Goal: Information Seeking & Learning: Learn about a topic

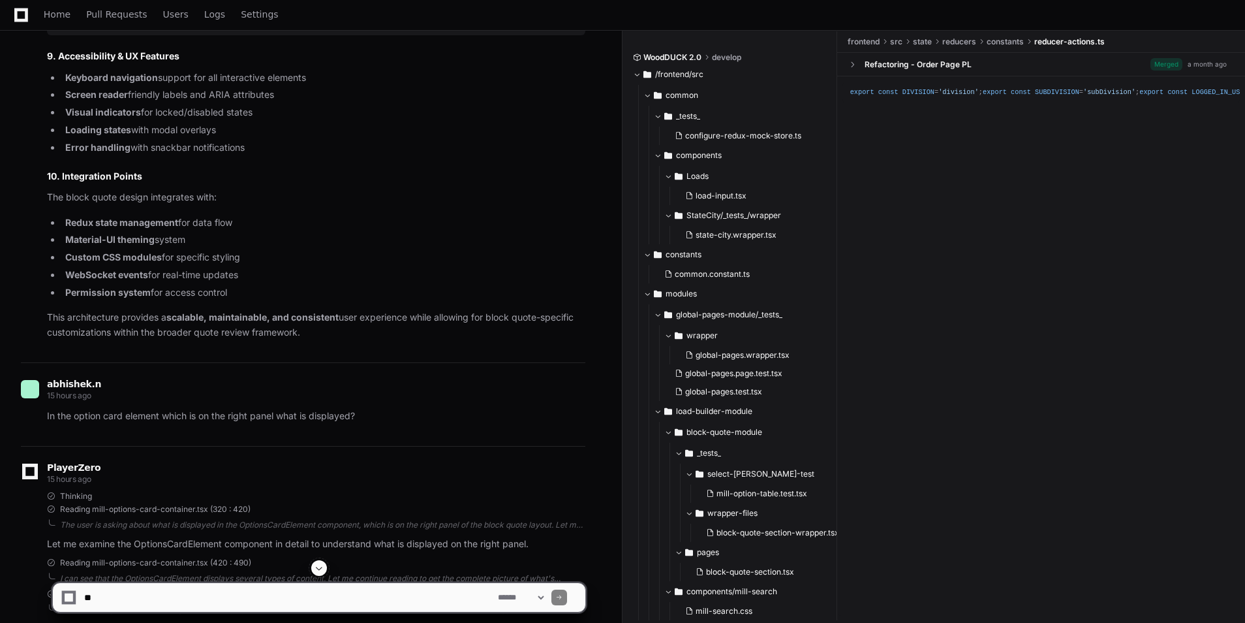
scroll to position [6612, 0]
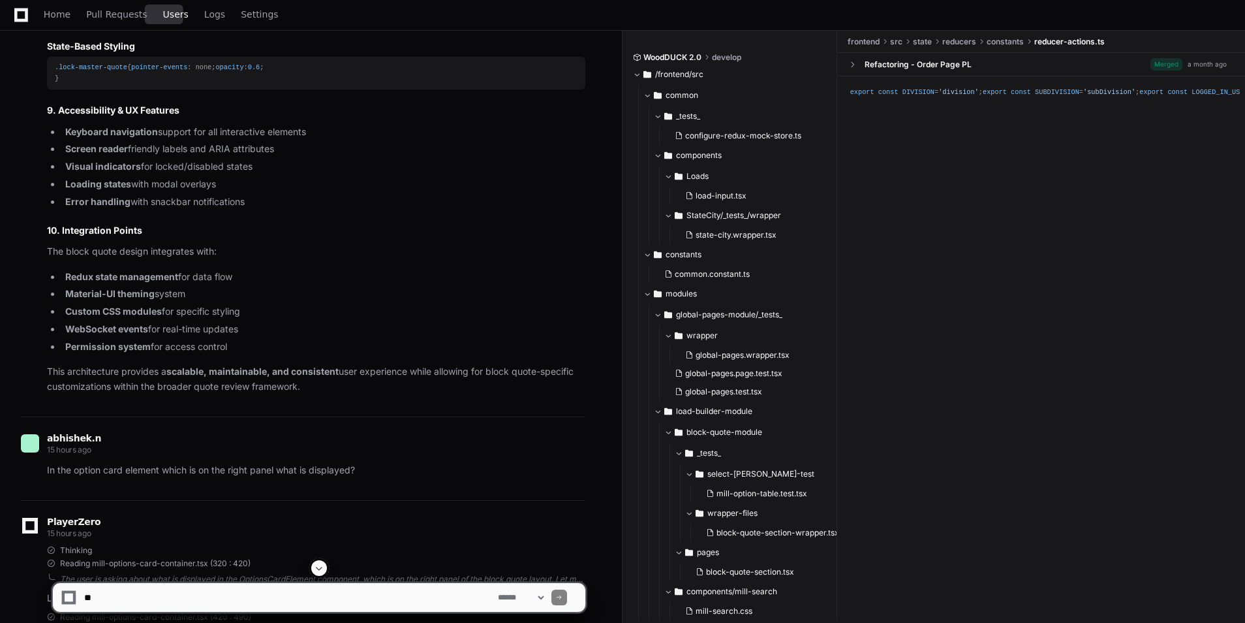
click at [166, 17] on span "Users" at bounding box center [175, 14] width 25 height 8
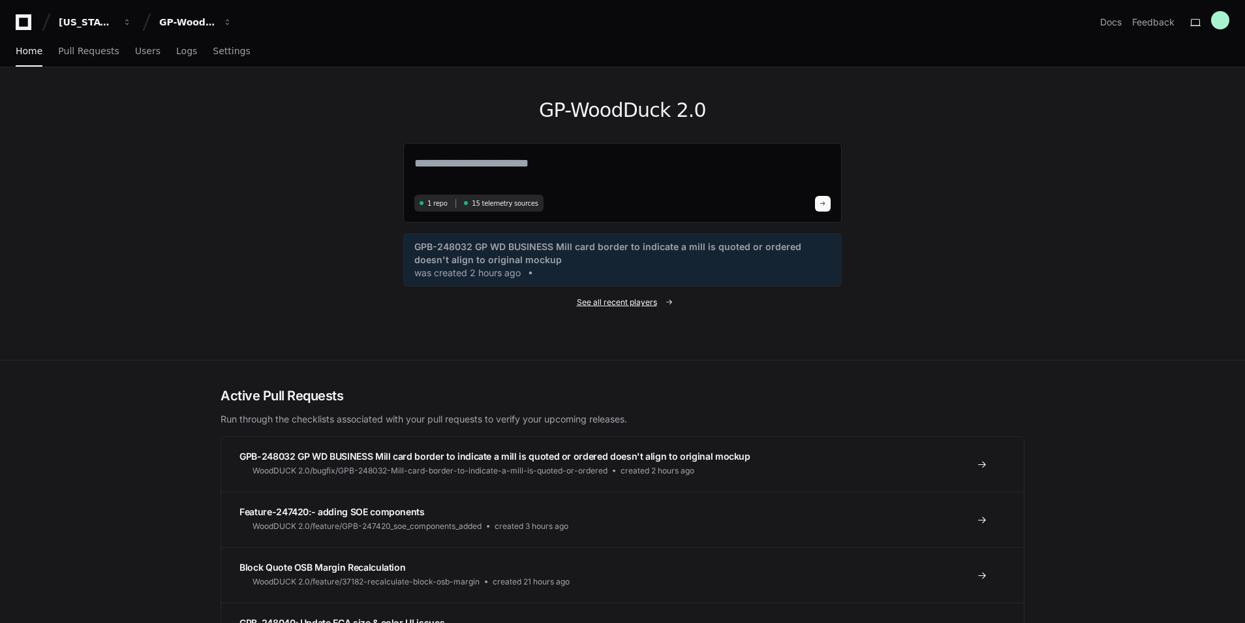
click at [652, 302] on span "See all recent players" at bounding box center [617, 302] width 80 height 10
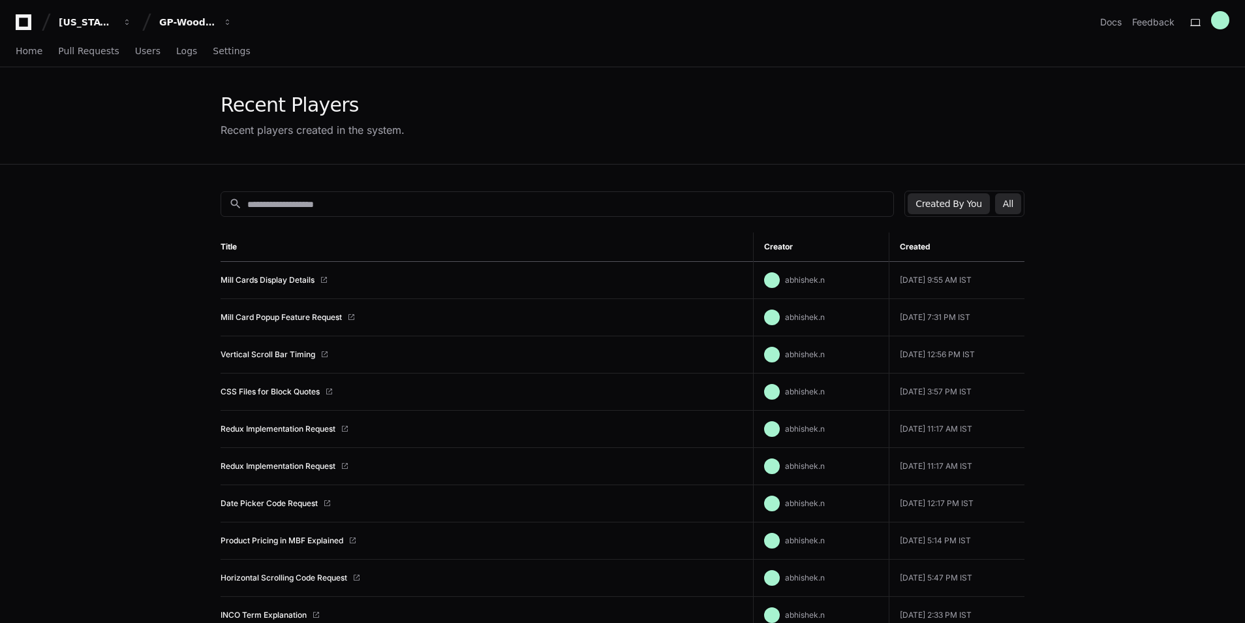
click at [1003, 208] on button "All" at bounding box center [1008, 203] width 26 height 21
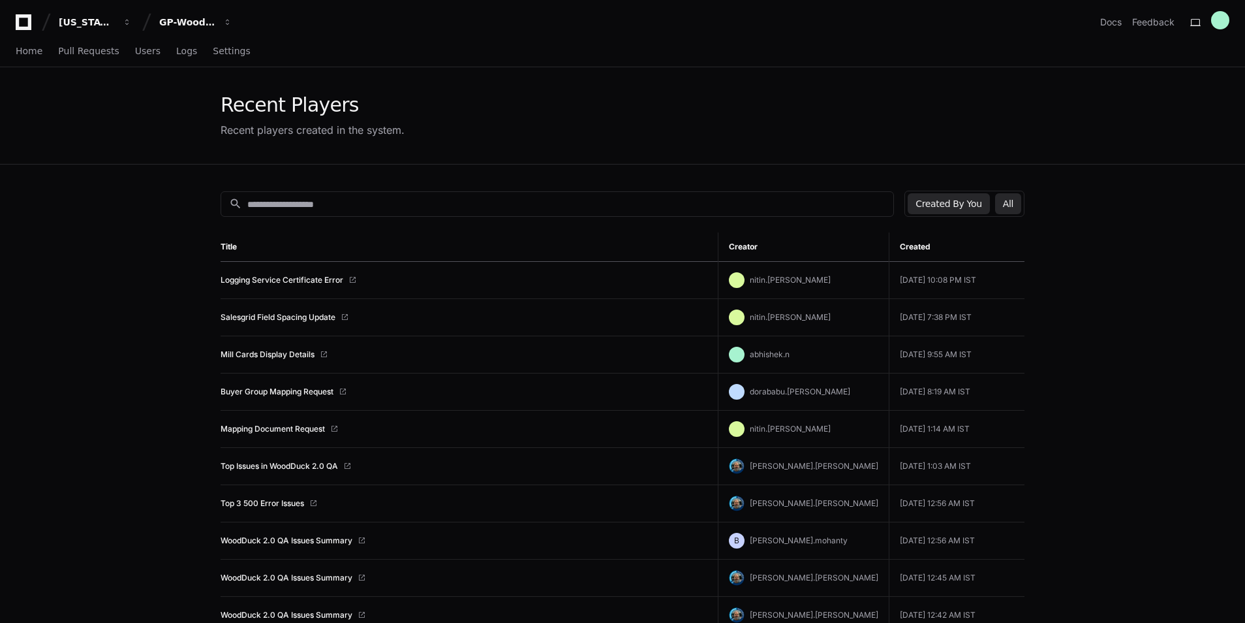
click at [963, 202] on button "Created By You" at bounding box center [949, 203] width 82 height 21
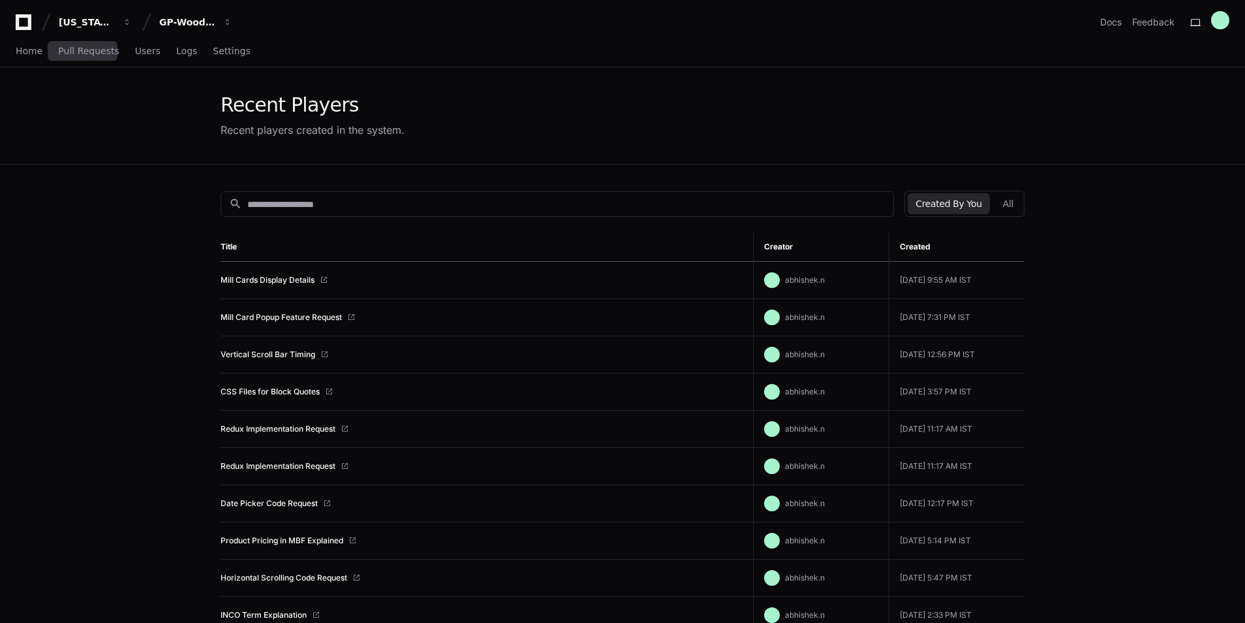
click at [44, 53] on div "Home Pull Requests Users Logs Settings" at bounding box center [133, 52] width 235 height 30
click at [42, 52] on div "Home Pull Requests Users Logs Settings" at bounding box center [133, 52] width 235 height 30
click at [19, 51] on span "Home" at bounding box center [29, 51] width 27 height 8
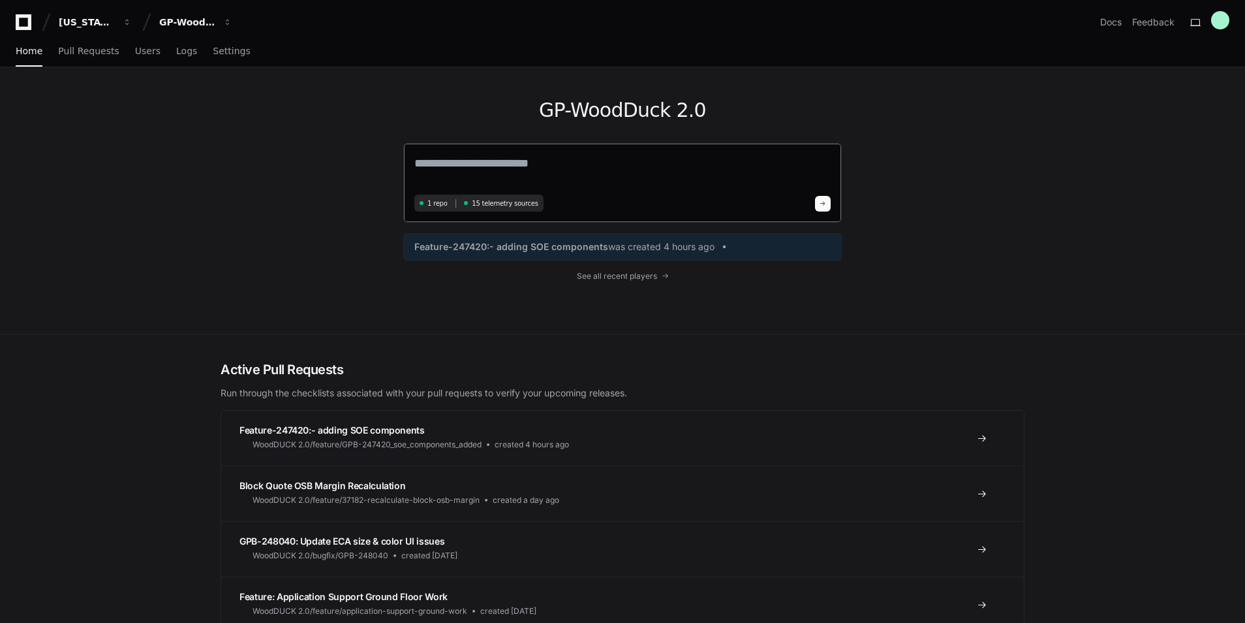
click at [826, 202] on span at bounding box center [823, 203] width 7 height 7
click at [607, 276] on span "See all recent players" at bounding box center [617, 276] width 80 height 10
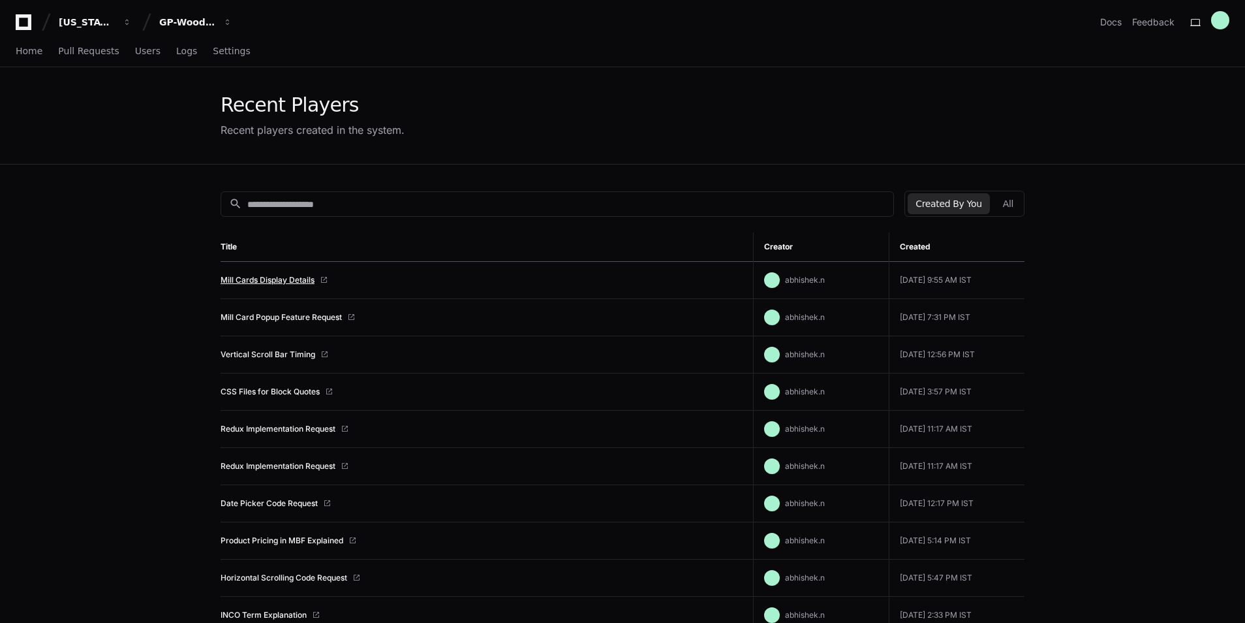
click at [298, 278] on link "Mill Cards Display Details" at bounding box center [268, 280] width 94 height 10
click at [310, 318] on link "Mill Card Popup Feature Request" at bounding box center [281, 317] width 121 height 10
click at [27, 52] on span "Home" at bounding box center [29, 51] width 27 height 8
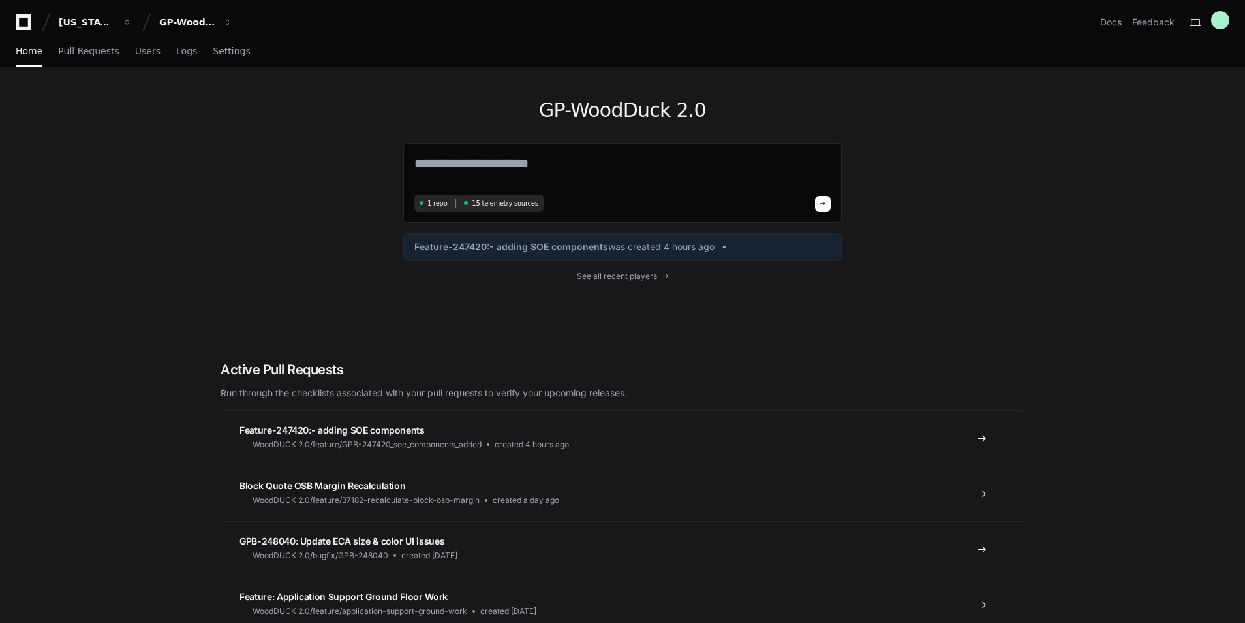
click at [221, 35] on app-nav "Georgia Pacific GP-WoodDuck 2.0 Docs Feedback Home Pull Requests Users Logs Set…" at bounding box center [622, 33] width 1245 height 67
click at [213, 27] on div "GP-WoodDuck 2.0" at bounding box center [187, 22] width 56 height 13
click at [248, 117] on span "GP-WoodDuck 2.0" at bounding box center [226, 122] width 92 height 16
click at [176, 58] on link "Logs" at bounding box center [186, 52] width 21 height 30
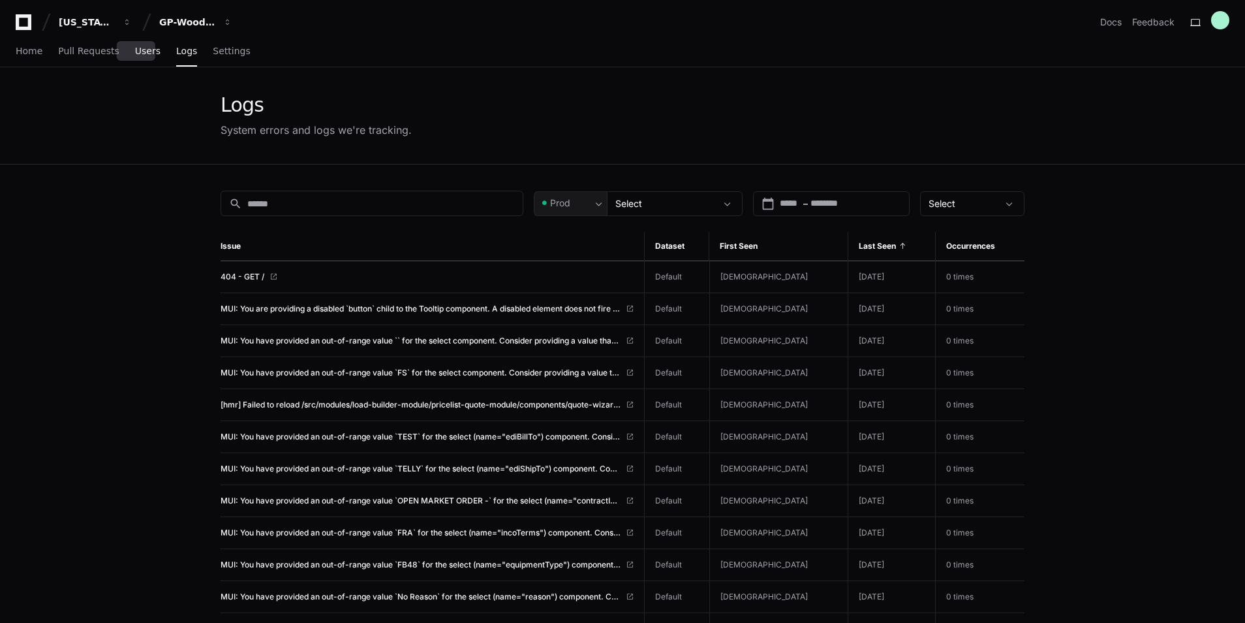
click at [135, 47] on span "Users" at bounding box center [147, 51] width 25 height 8
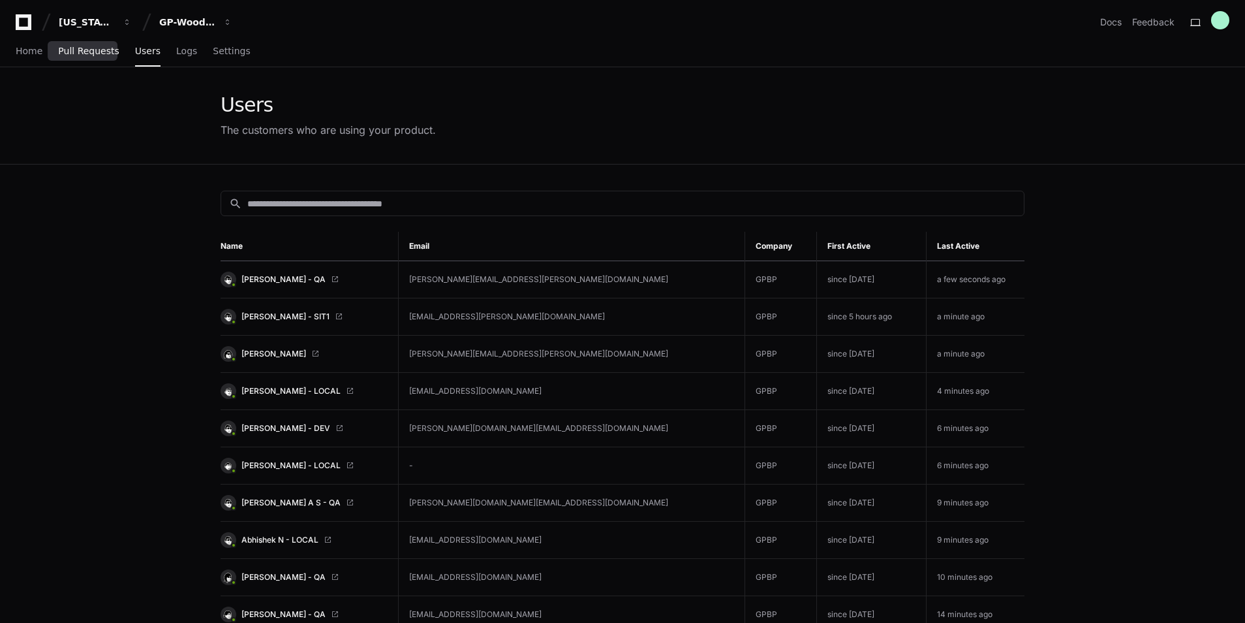
click at [74, 50] on span "Pull Requests" at bounding box center [88, 51] width 61 height 8
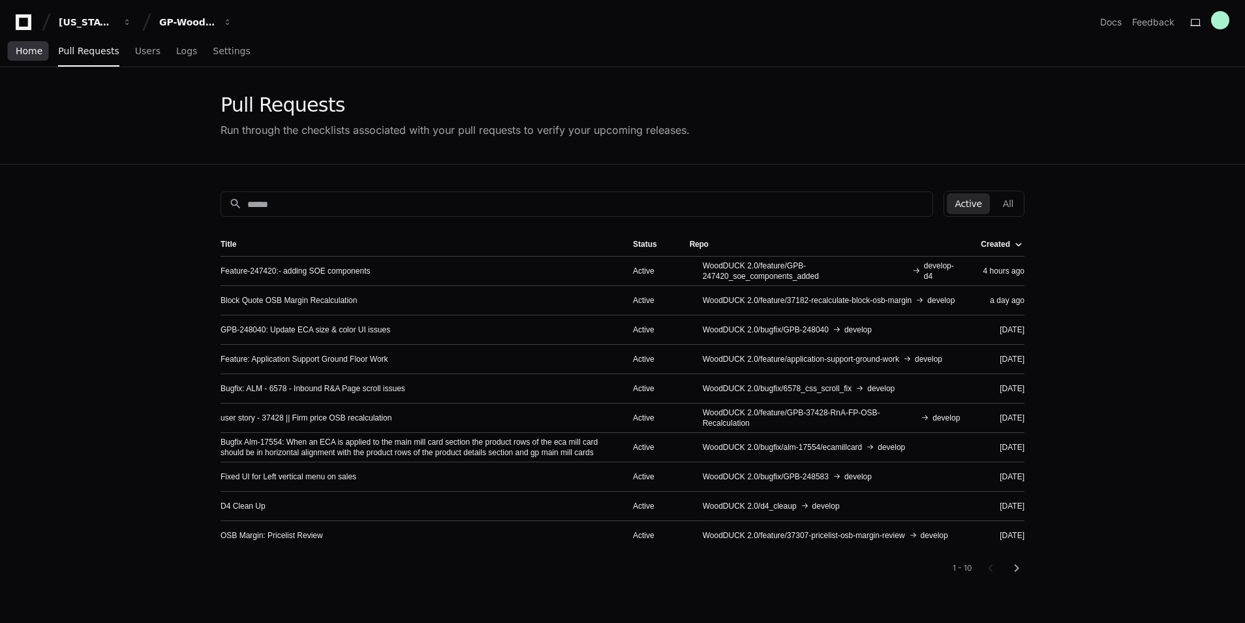
click at [31, 55] on span "Home" at bounding box center [29, 51] width 27 height 8
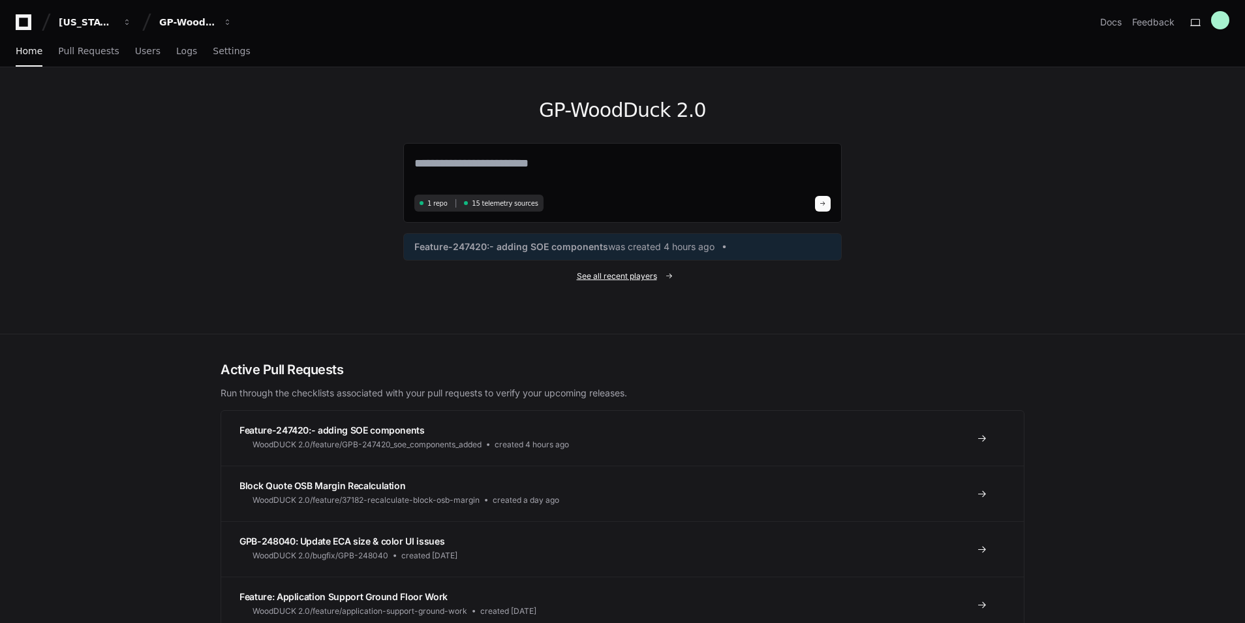
click at [619, 276] on span "See all recent players" at bounding box center [617, 276] width 80 height 10
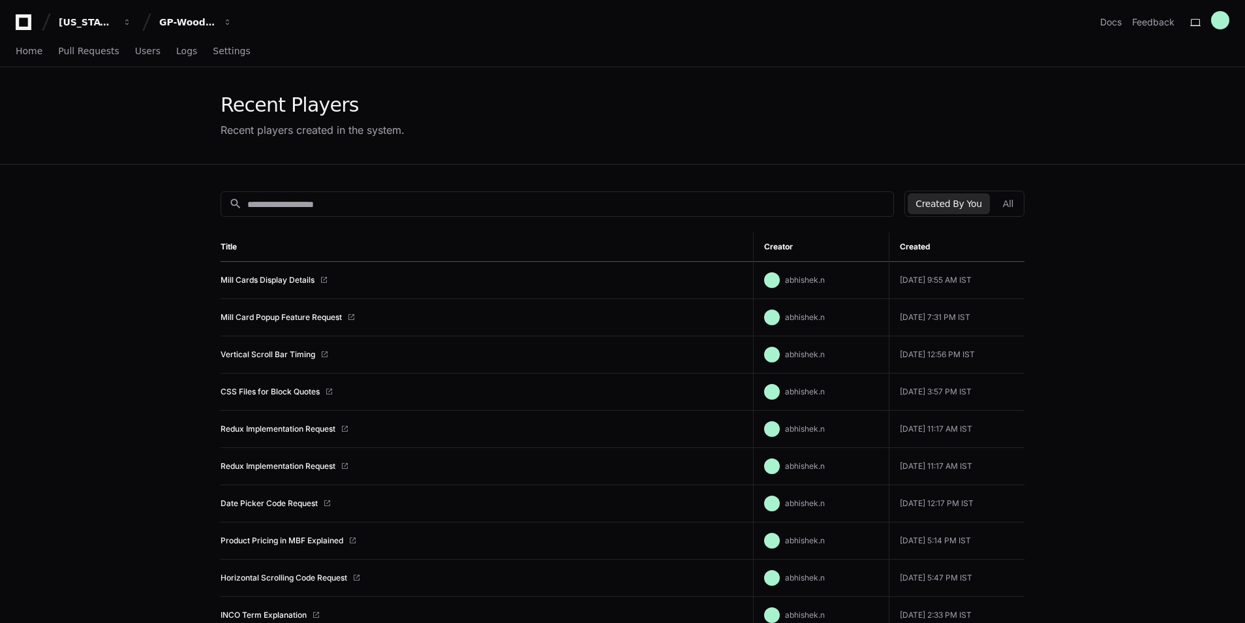
click at [996, 210] on div "Created By You All" at bounding box center [964, 204] width 120 height 26
click at [1017, 194] on button "All" at bounding box center [1008, 203] width 26 height 21
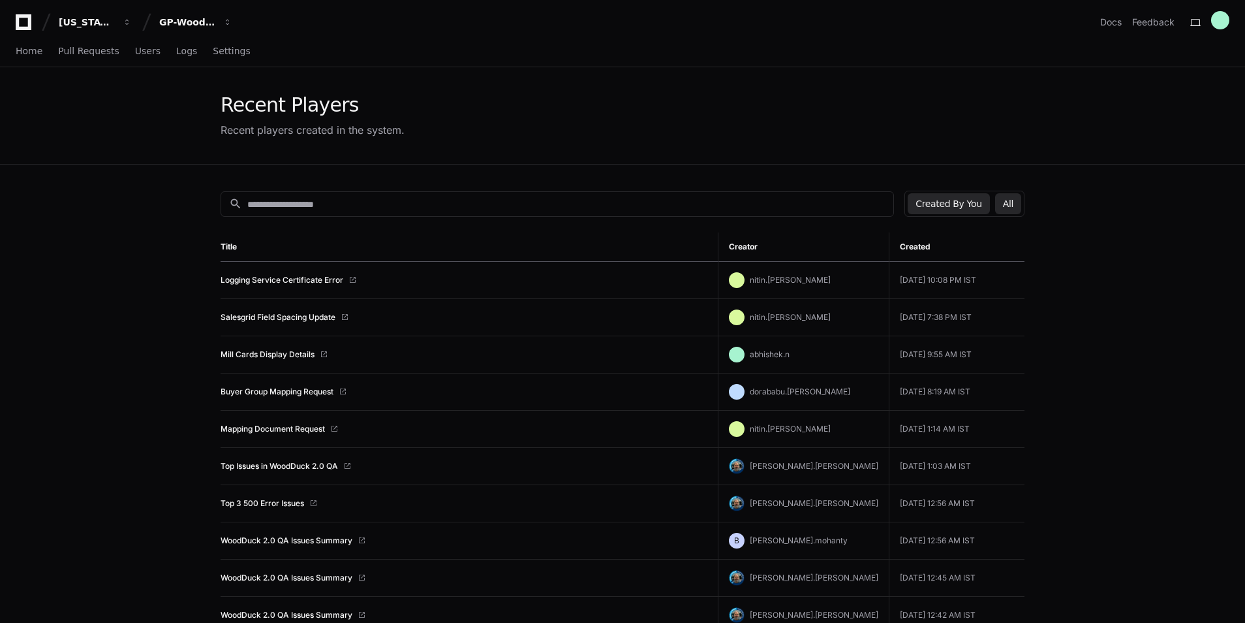
click at [948, 208] on button "Created By You" at bounding box center [949, 203] width 82 height 21
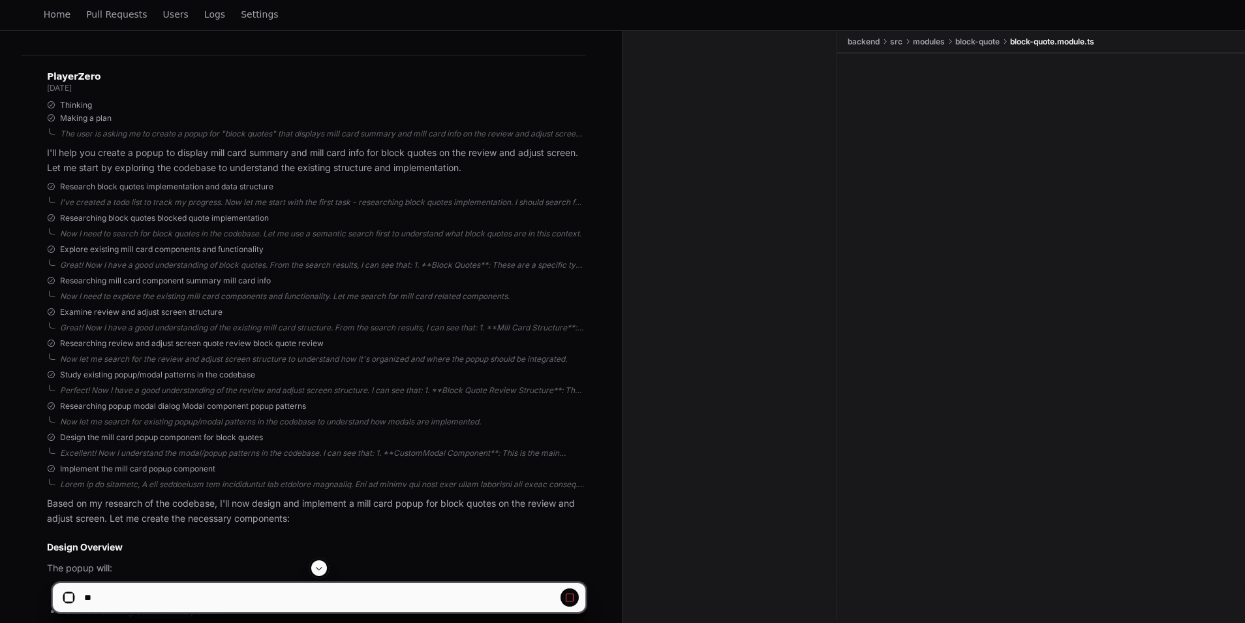
scroll to position [1305, 0]
